Goal: Navigation & Orientation: Find specific page/section

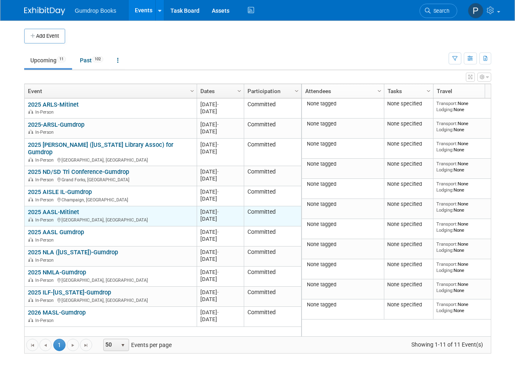
click at [73, 208] on link "2025 AASL-Mitinet" at bounding box center [53, 211] width 51 height 7
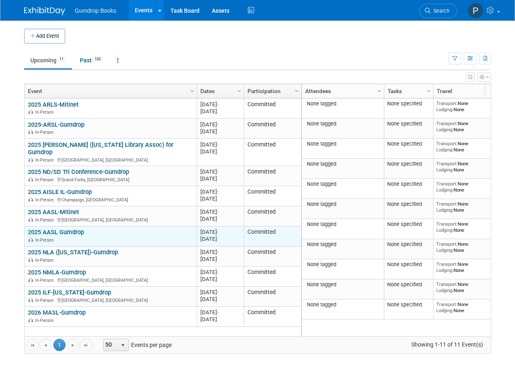
click at [90, 236] on div "In-Person" at bounding box center [110, 239] width 165 height 7
click at [73, 228] on link "2025 AASL Gumdrop" at bounding box center [56, 231] width 56 height 7
